Goal: Task Accomplishment & Management: Complete application form

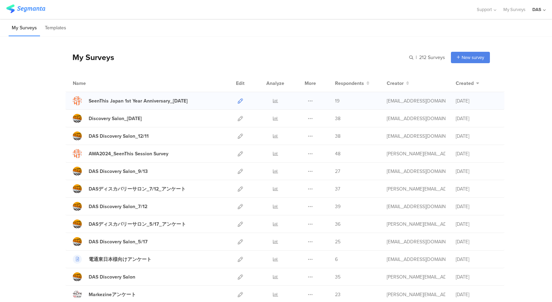
click at [238, 100] on icon at bounding box center [240, 100] width 5 height 5
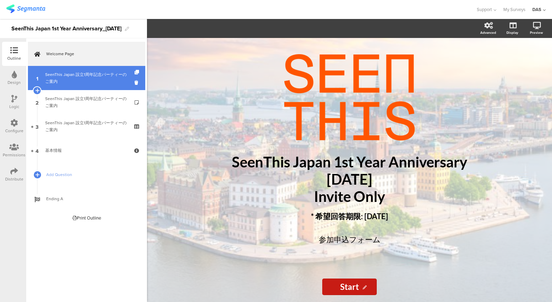
click at [78, 78] on div "SeenThis Japan 設立1周年記念パーティーのご案内" at bounding box center [86, 78] width 83 height 14
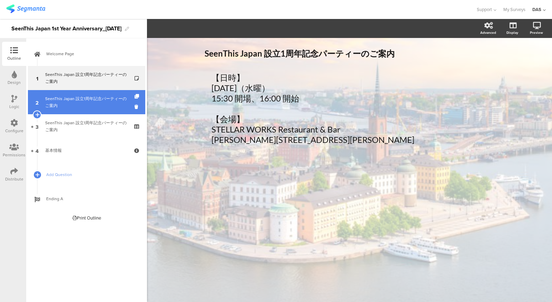
click at [84, 97] on div "SeenThis Japan 設立1周年記念パーティーのご案内" at bounding box center [86, 102] width 83 height 14
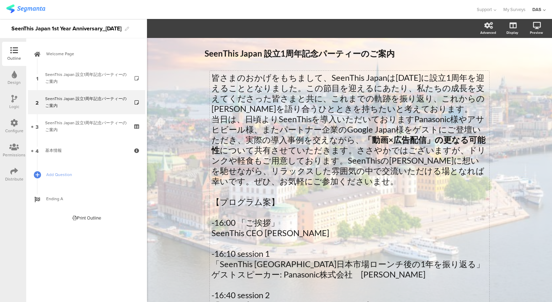
scroll to position [191, 0]
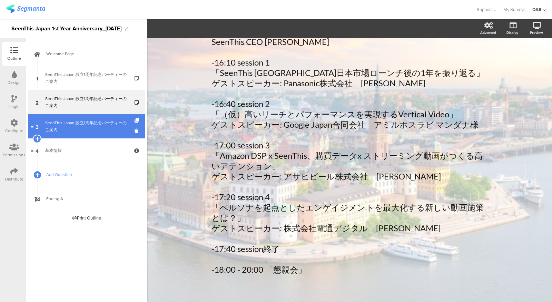
click at [105, 135] on link "3 SeenThis Japan 設立1周年記念パーティーのご案内" at bounding box center [86, 126] width 117 height 24
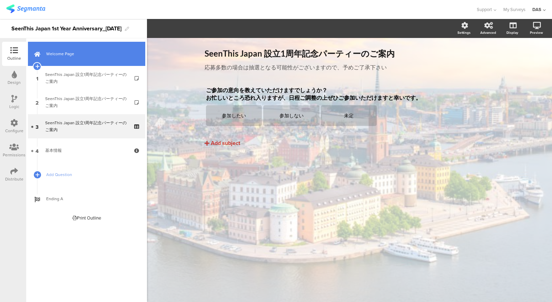
click at [70, 58] on link "Welcome Page" at bounding box center [86, 54] width 117 height 24
